Goal: Transaction & Acquisition: Download file/media

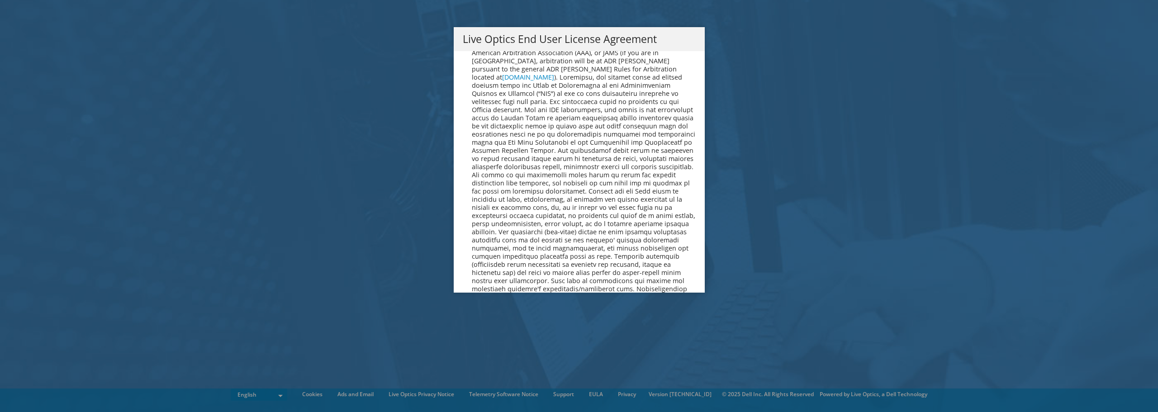
scroll to position [3419, 0]
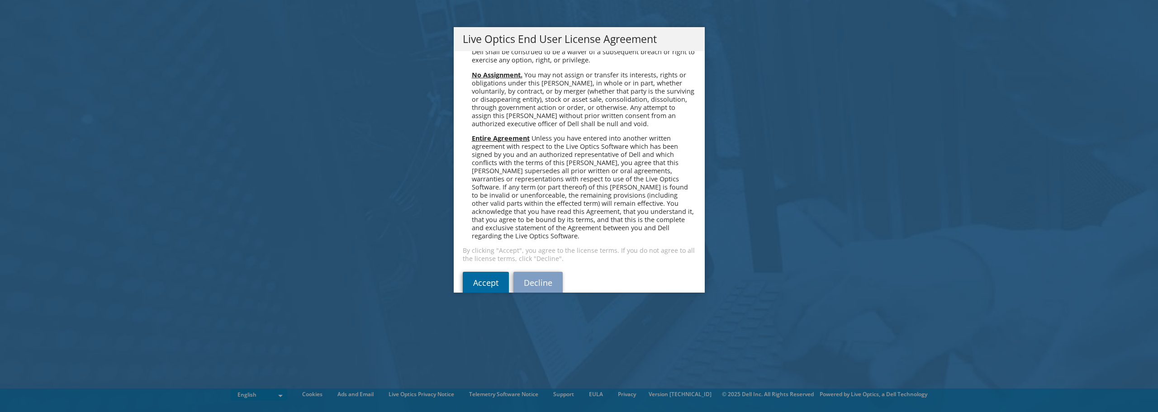
click at [476, 272] on link "Accept" at bounding box center [486, 283] width 46 height 22
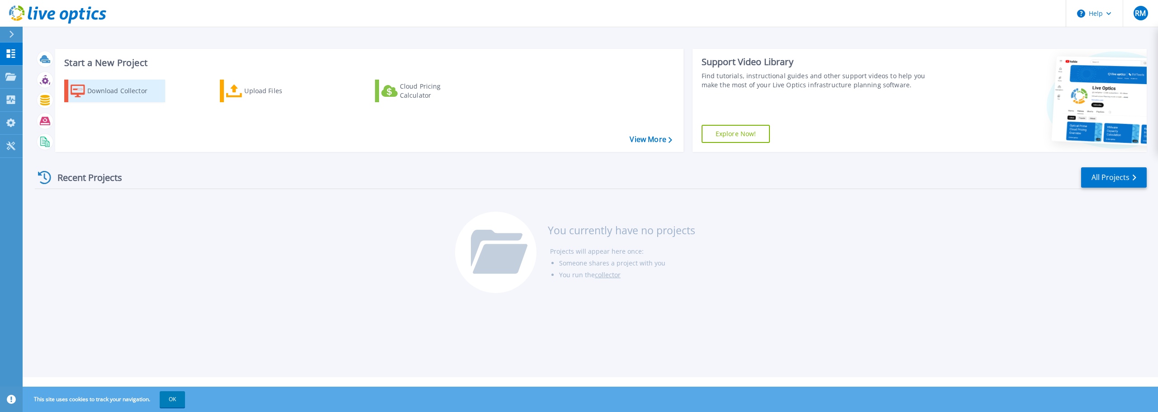
click at [107, 94] on div "Download Collector" at bounding box center [123, 91] width 72 height 18
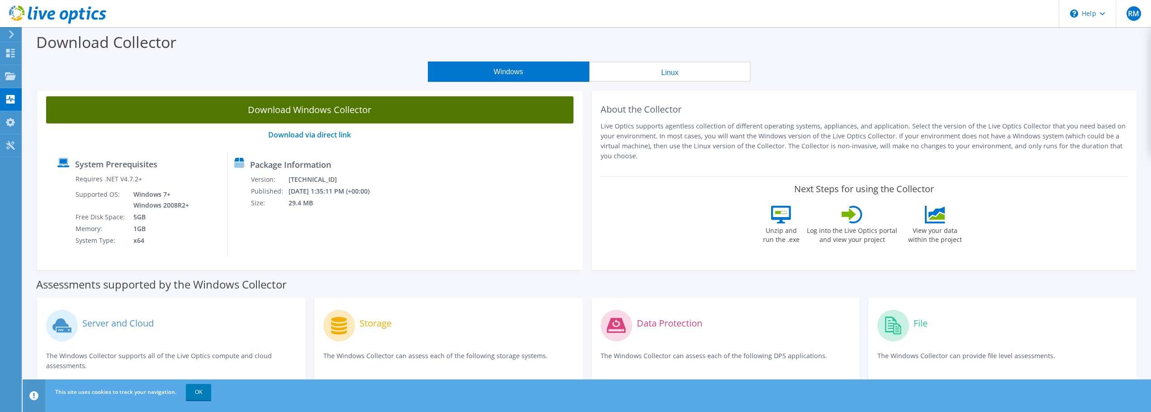
click at [234, 117] on link "Download Windows Collector" at bounding box center [309, 109] width 527 height 27
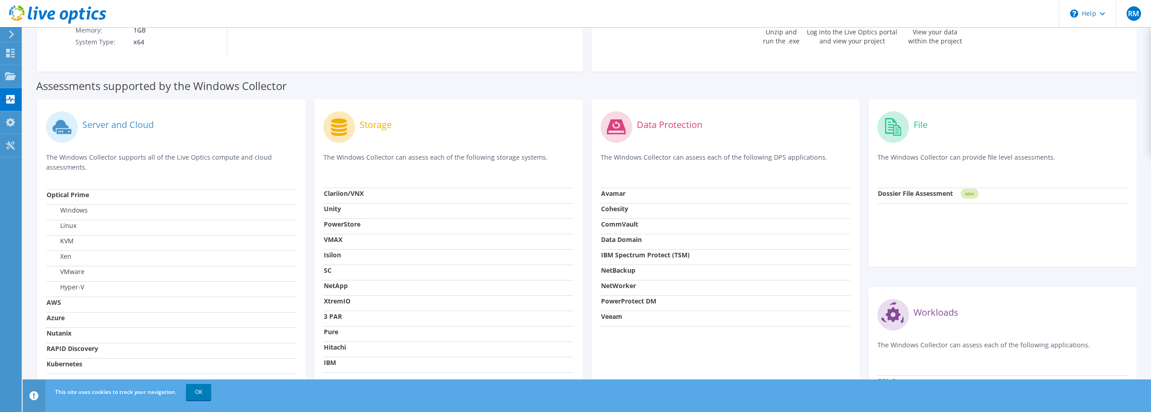
scroll to position [151, 0]
